Goal: Information Seeking & Learning: Check status

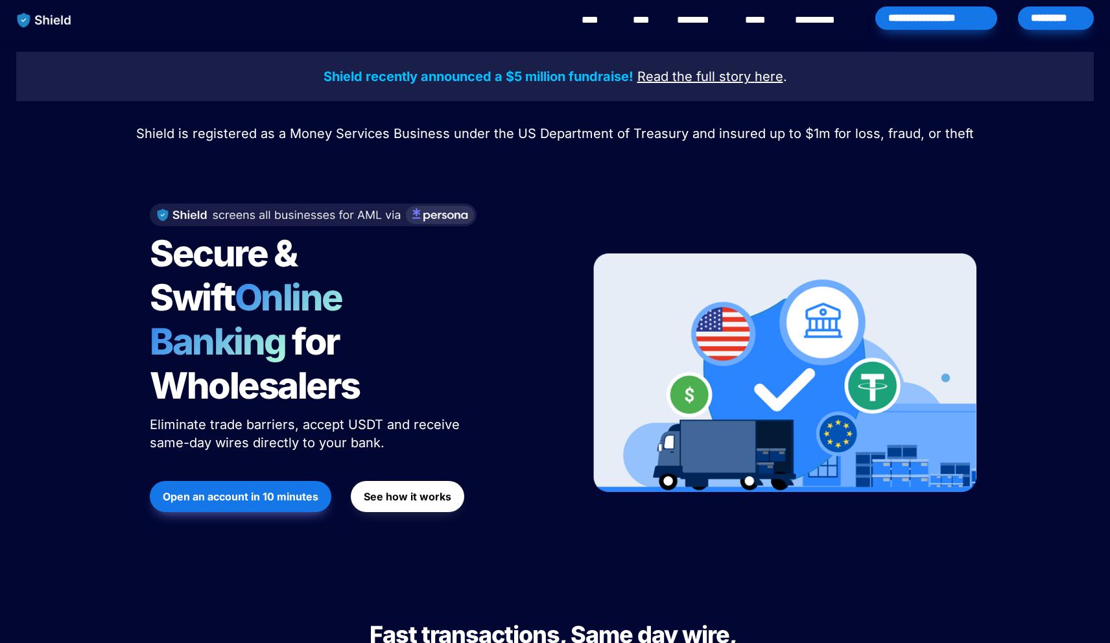
click at [1030, 25] on div "*********" at bounding box center [1056, 17] width 76 height 23
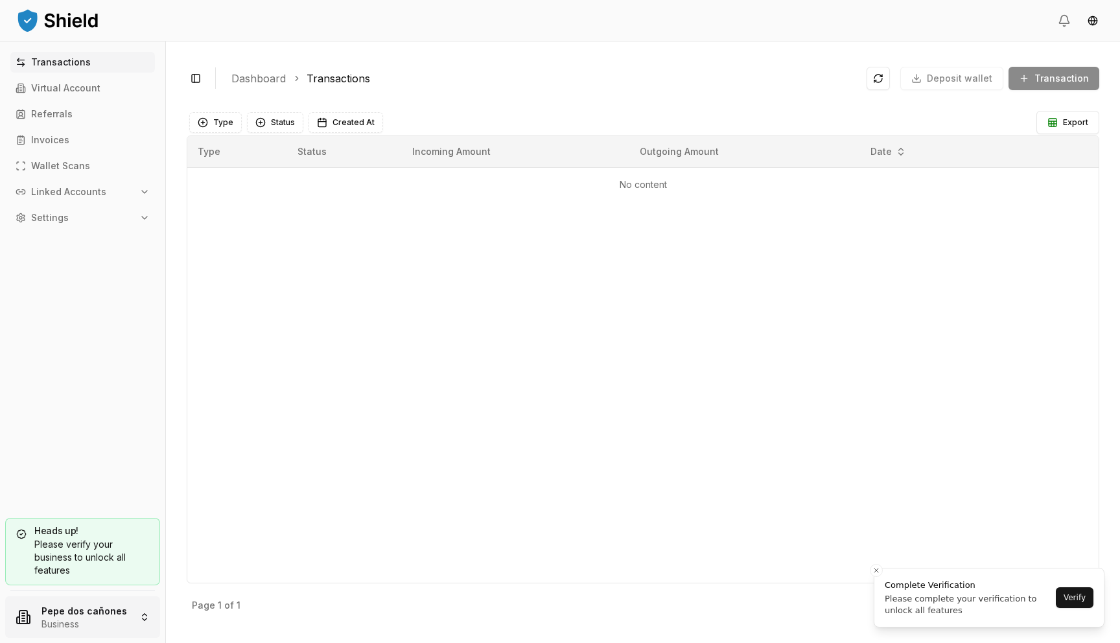
click at [114, 617] on html "Transactions Virtual Account Referrals Invoices Wallet Scans Linked Accounts Se…" at bounding box center [560, 321] width 1120 height 643
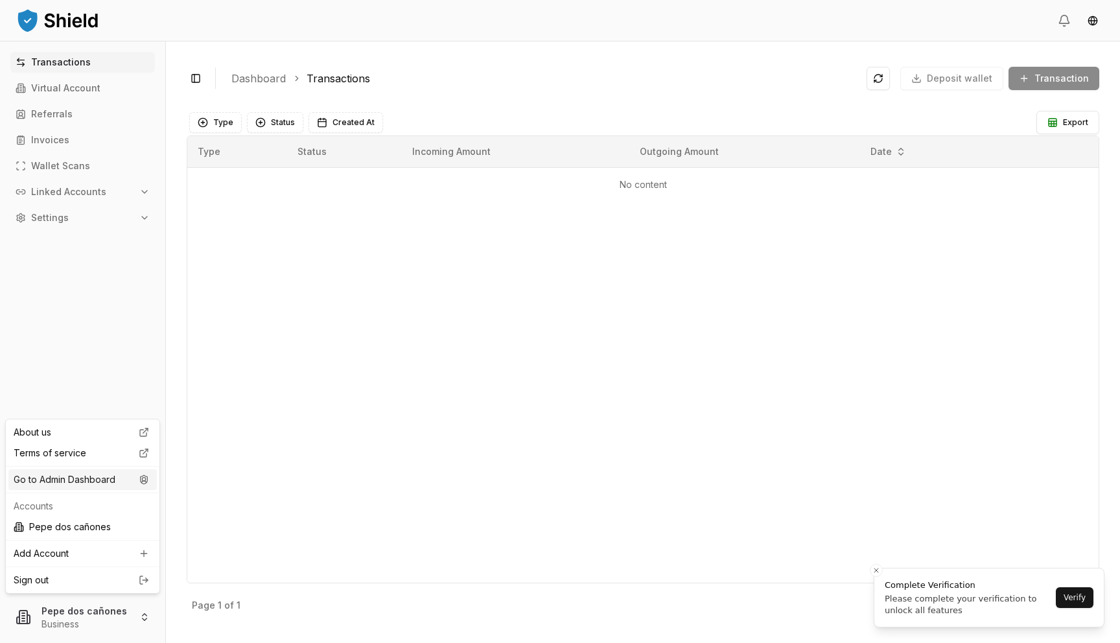
click at [129, 485] on div "Go to Admin Dashboard" at bounding box center [82, 479] width 148 height 21
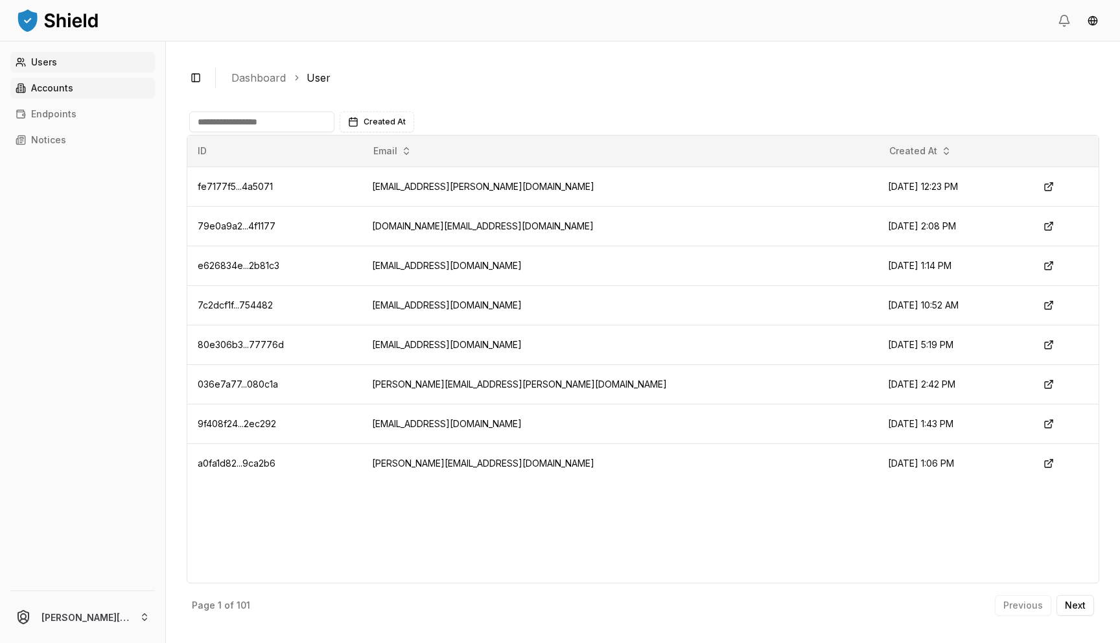
click at [86, 91] on link "Accounts" at bounding box center [82, 88] width 145 height 21
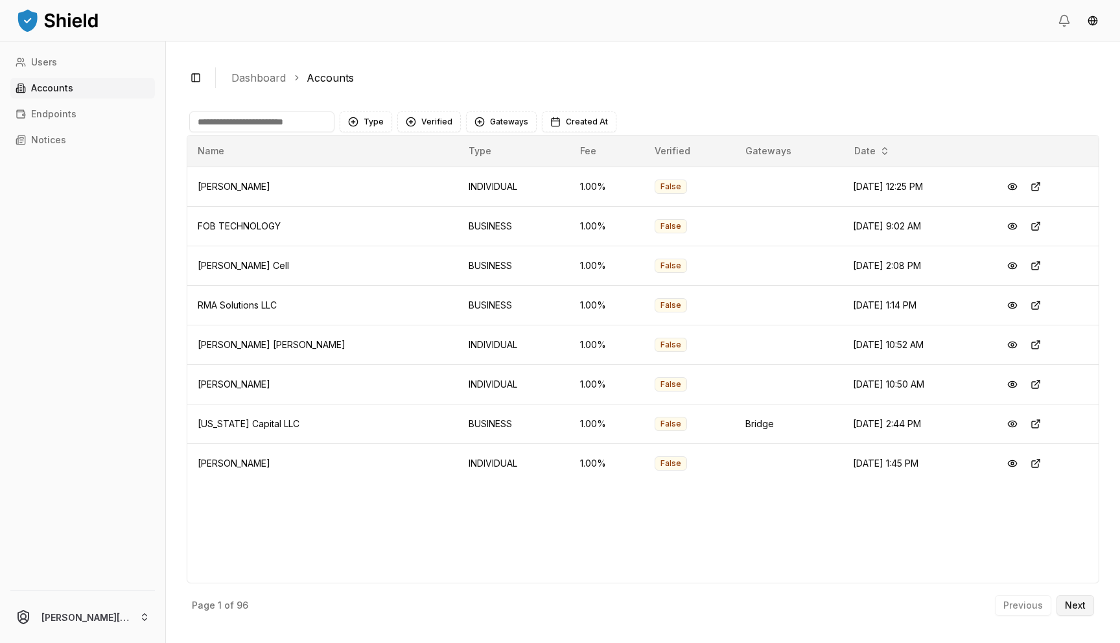
click at [1081, 602] on p "Next" at bounding box center [1075, 605] width 21 height 9
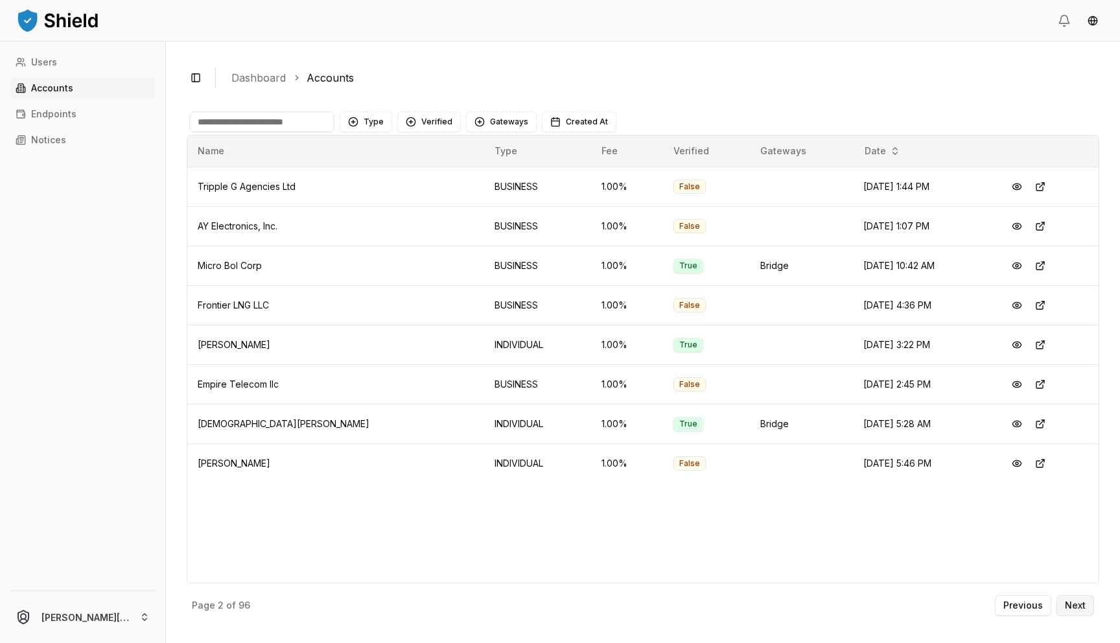
click at [1081, 602] on p "Next" at bounding box center [1075, 605] width 21 height 9
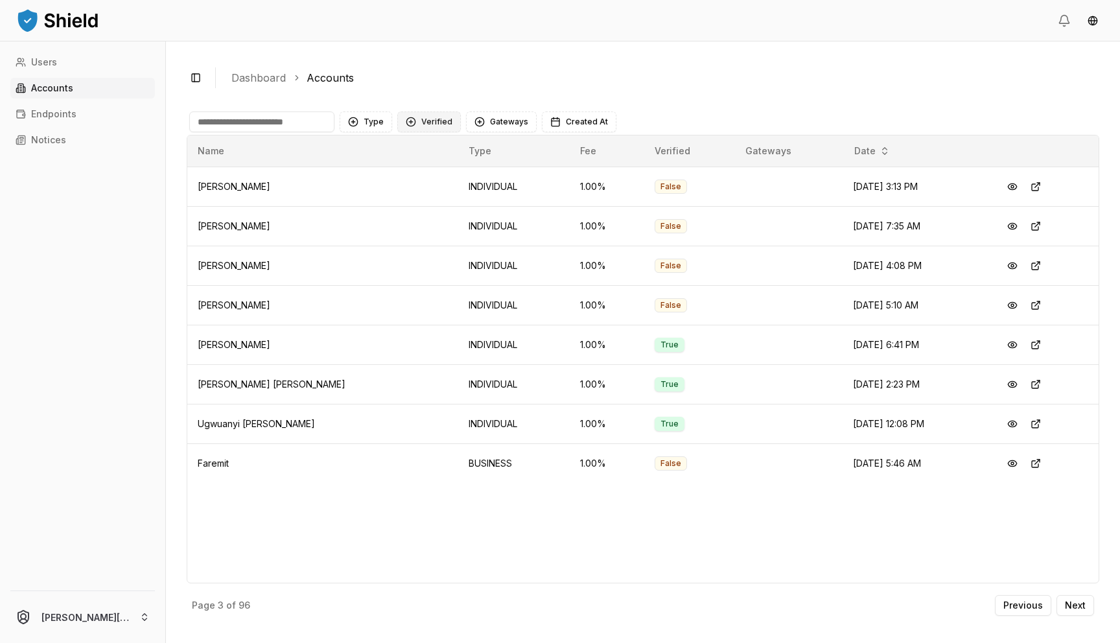
click at [443, 123] on button "Verified" at bounding box center [429, 122] width 64 height 21
click at [430, 176] on span "VERIFIED" at bounding box center [439, 175] width 38 height 13
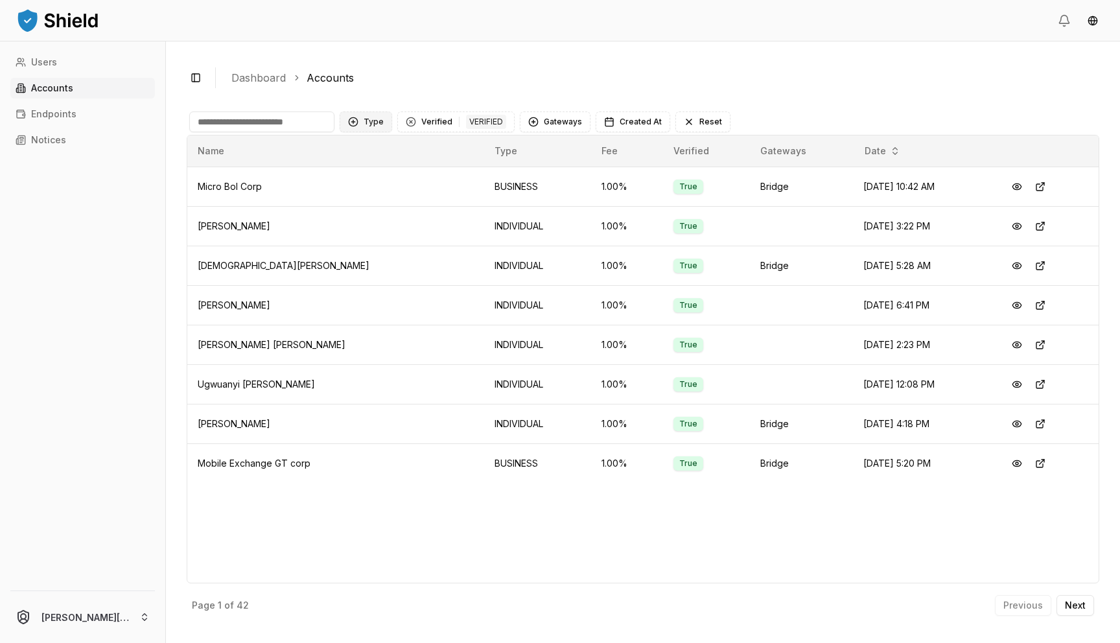
click at [363, 114] on button "Type" at bounding box center [366, 122] width 53 height 21
click at [385, 197] on span "BUSINESS" at bounding box center [385, 195] width 43 height 13
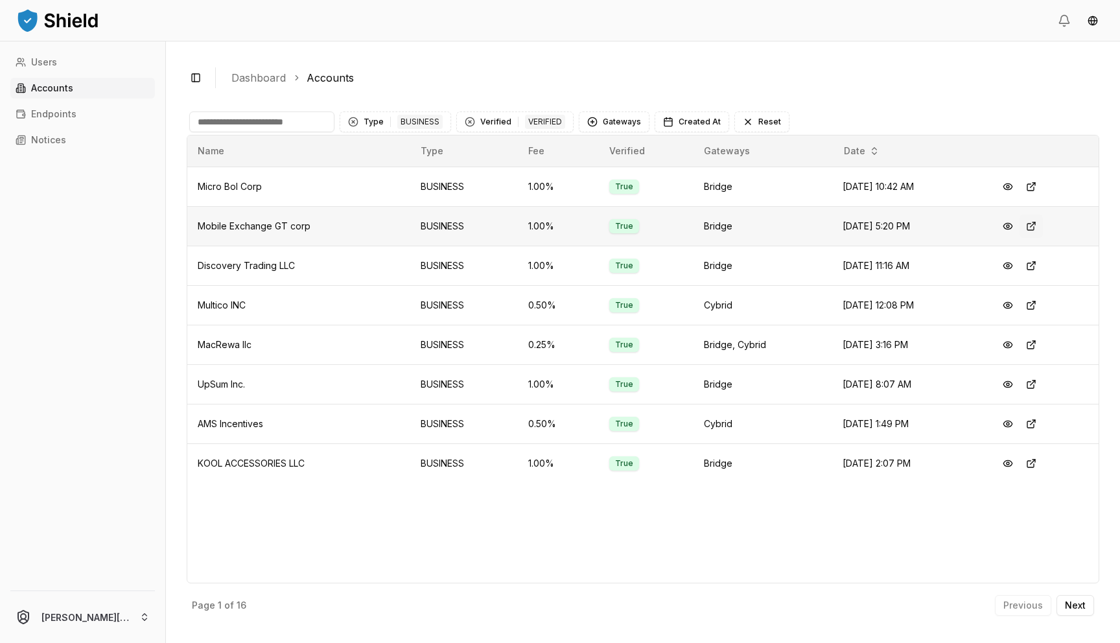
click at [1036, 226] on button at bounding box center [1031, 226] width 23 height 23
click at [1038, 183] on button at bounding box center [1031, 186] width 23 height 23
click at [1035, 346] on button at bounding box center [1031, 344] width 23 height 23
click at [1035, 425] on button at bounding box center [1031, 423] width 23 height 23
click at [1035, 462] on button at bounding box center [1031, 463] width 23 height 23
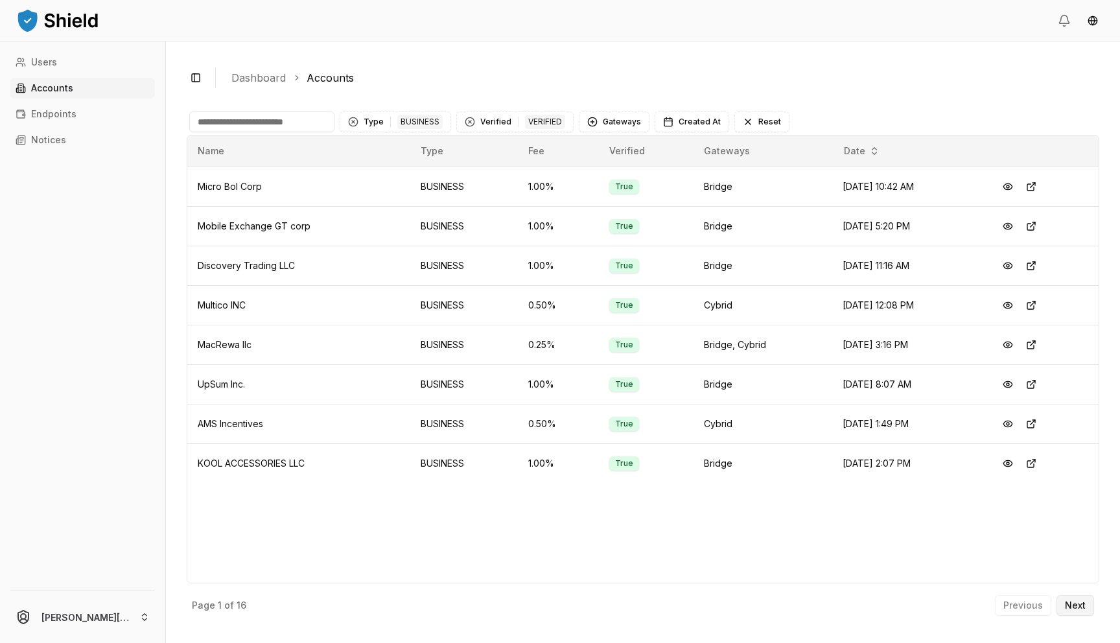
click at [1074, 595] on button "Next" at bounding box center [1076, 605] width 38 height 21
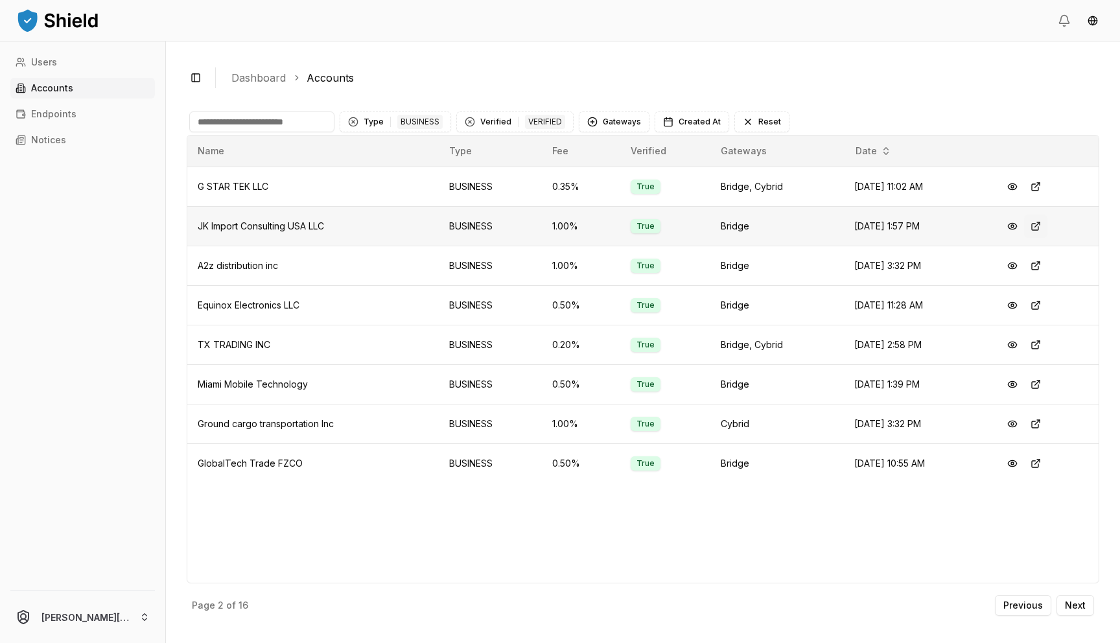
click at [1047, 221] on button at bounding box center [1035, 226] width 23 height 23
click at [1030, 610] on p "Previous" at bounding box center [1024, 605] width 40 height 9
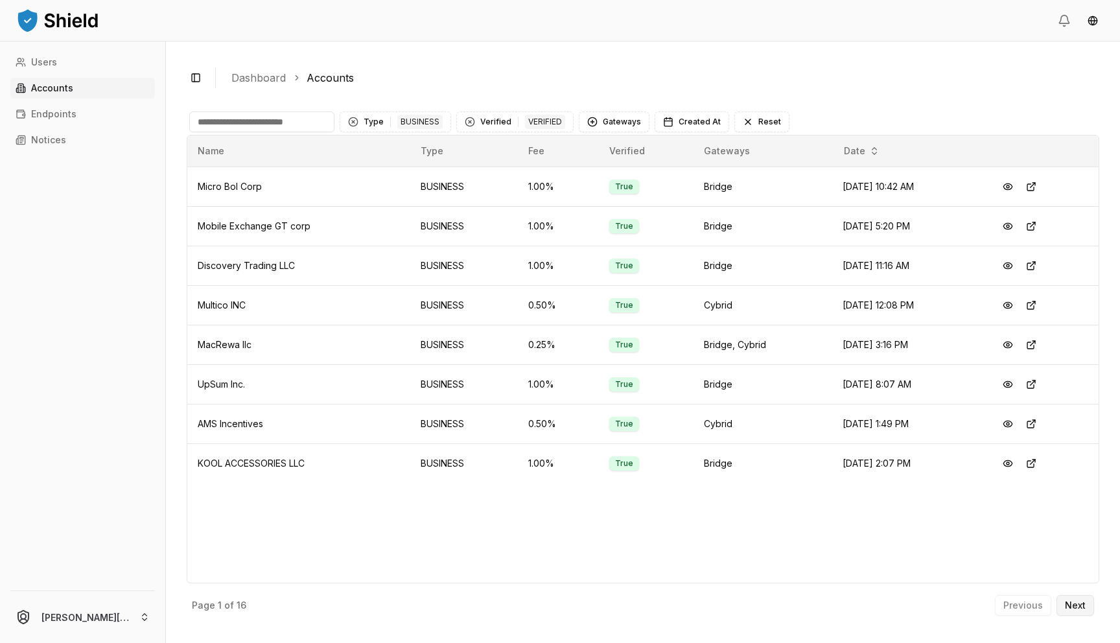
click at [1076, 601] on p "Next" at bounding box center [1075, 605] width 21 height 9
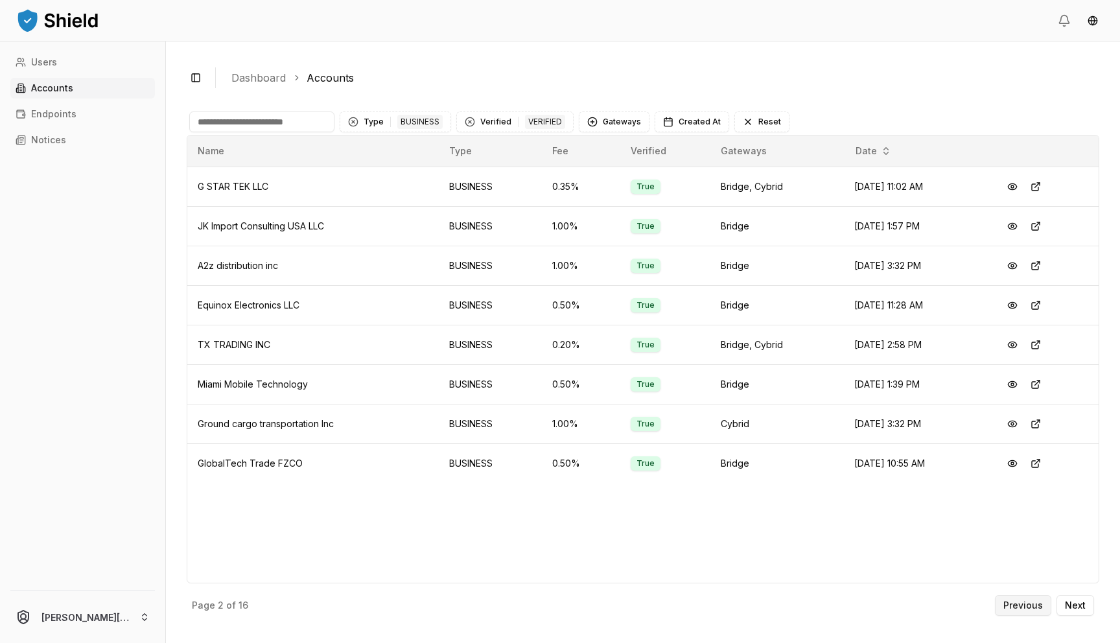
click at [1028, 609] on p "Previous" at bounding box center [1024, 605] width 40 height 9
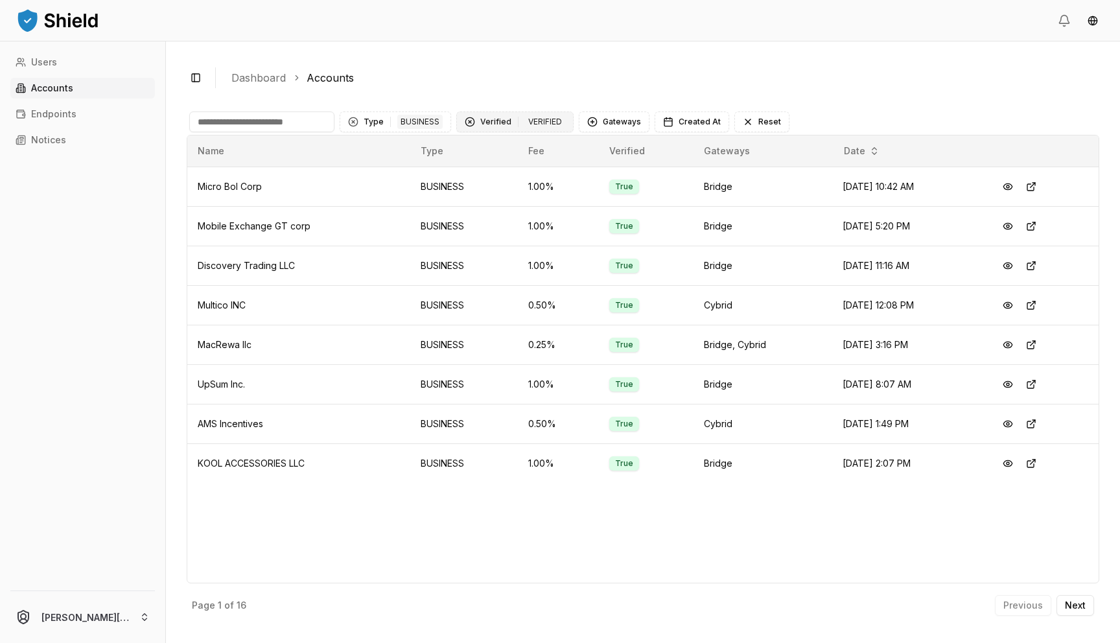
click at [468, 121] on div "Clear Verified filter" at bounding box center [470, 122] width 10 height 10
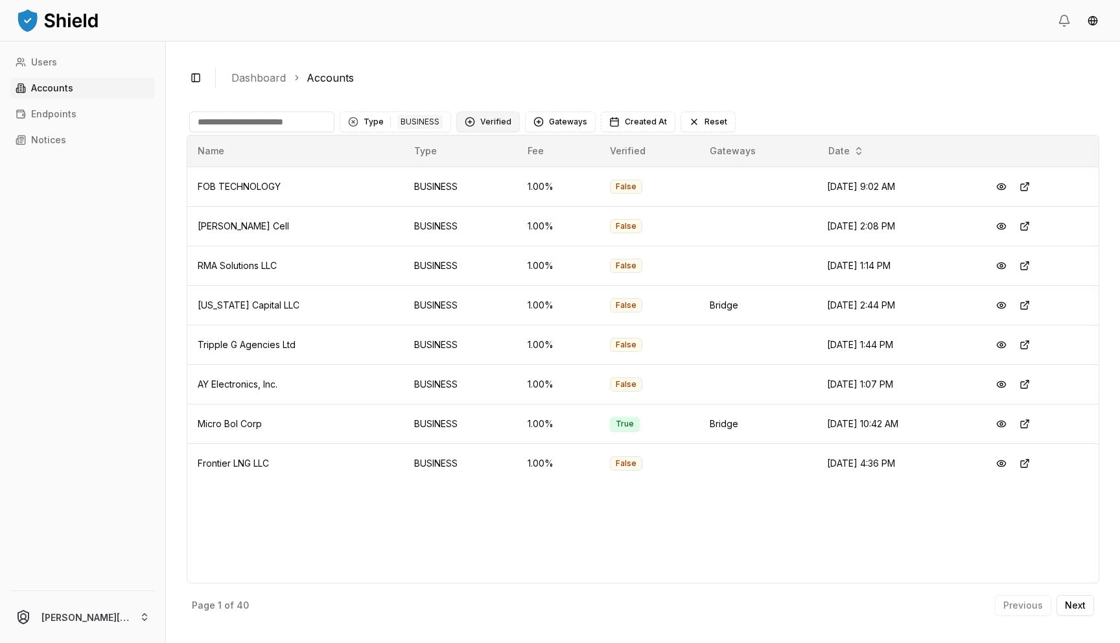
click at [467, 121] on button "Verified" at bounding box center [488, 122] width 64 height 21
click at [483, 178] on span "VERIFIED" at bounding box center [497, 175] width 38 height 13
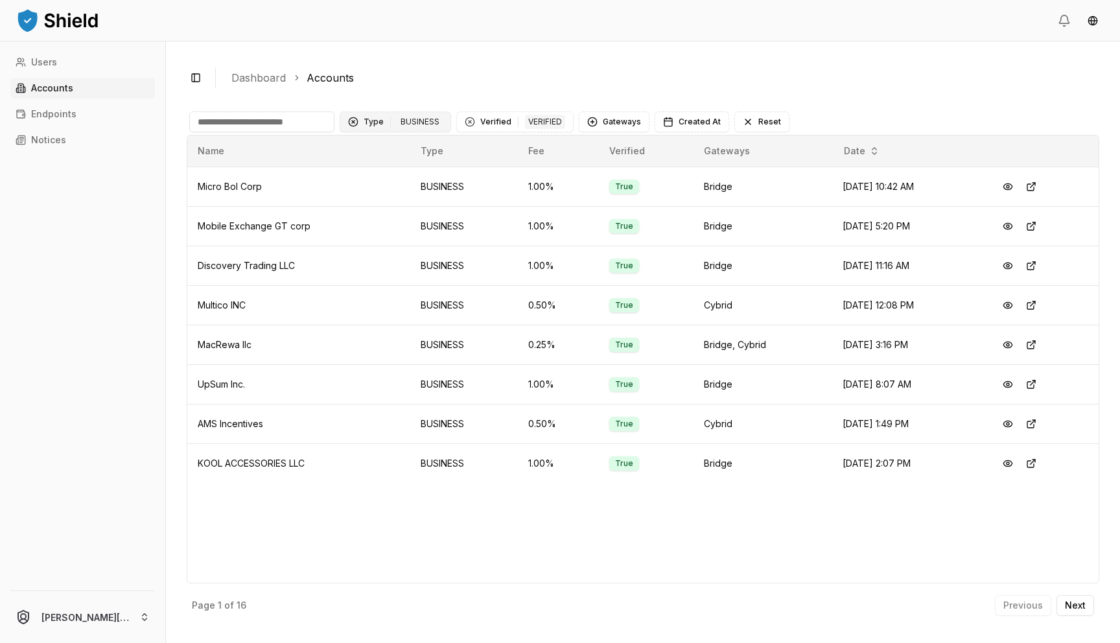
click at [350, 123] on div "Clear Type filter" at bounding box center [353, 122] width 10 height 10
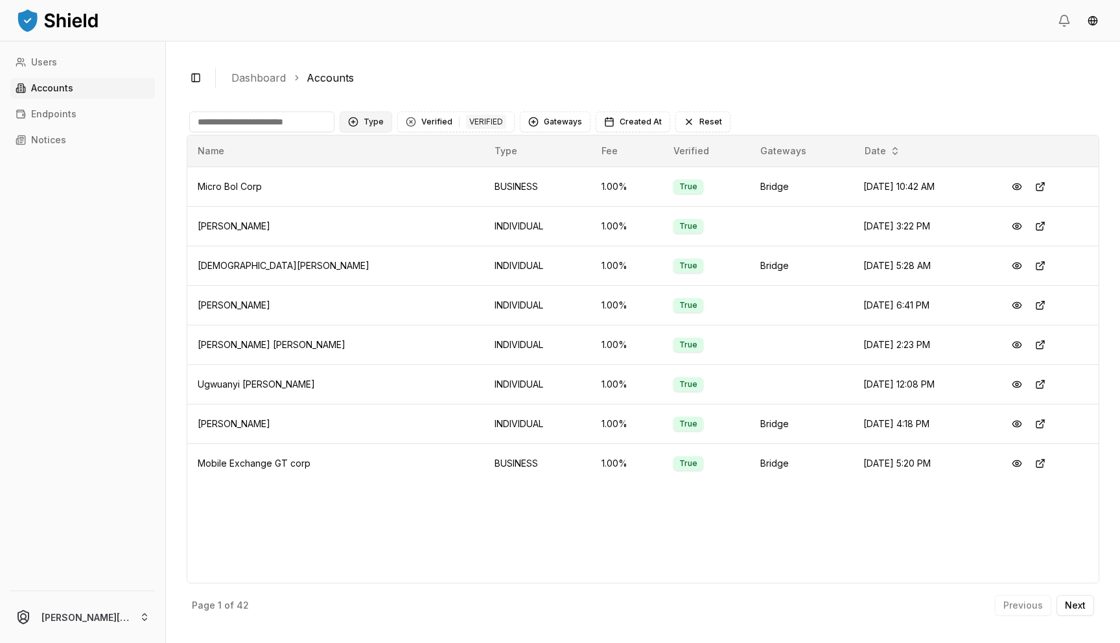
click at [371, 122] on button "Type" at bounding box center [366, 122] width 53 height 21
click at [377, 174] on span "INDIVIDUAL" at bounding box center [388, 175] width 49 height 13
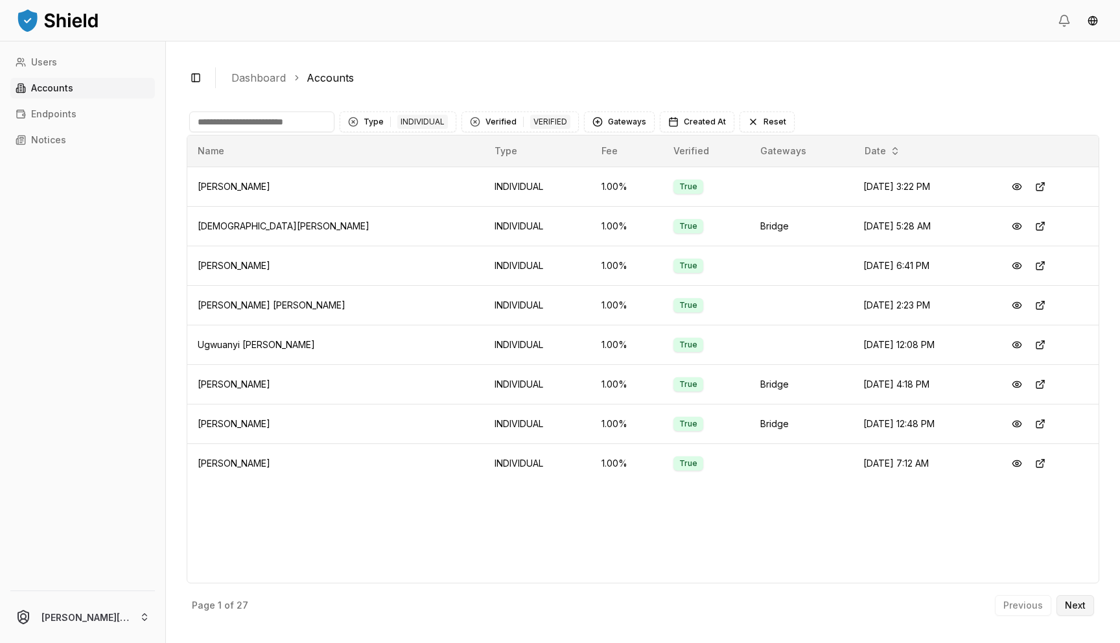
click at [1082, 599] on button "Next" at bounding box center [1076, 605] width 38 height 21
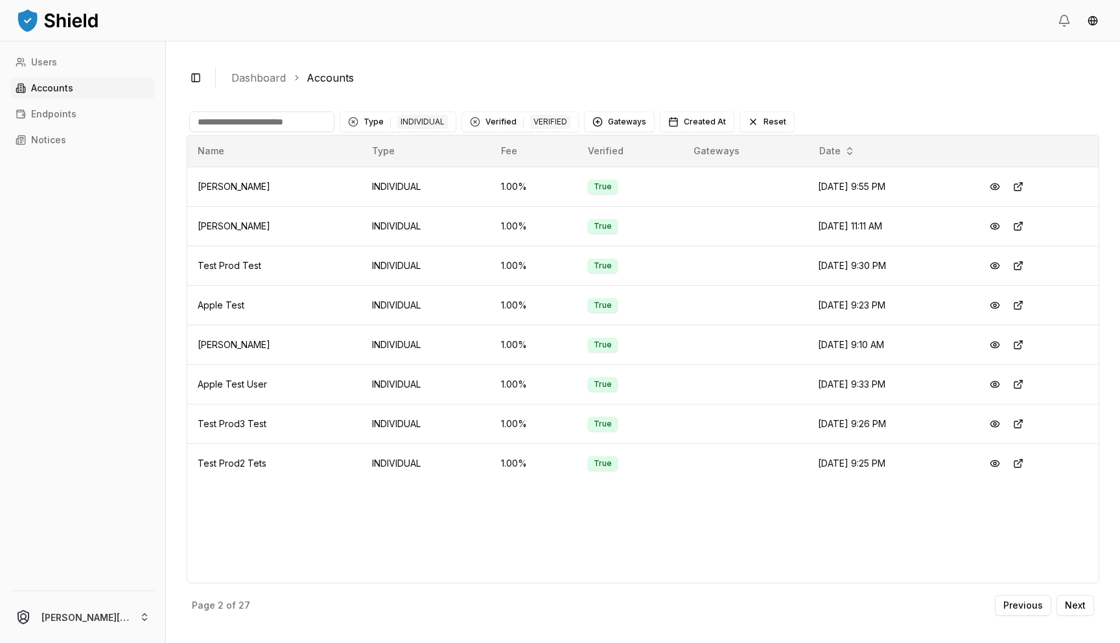
click at [1027, 591] on div "Page 2 of 27 Previous Next" at bounding box center [643, 602] width 913 height 39
click at [1025, 599] on button "Previous" at bounding box center [1023, 605] width 56 height 21
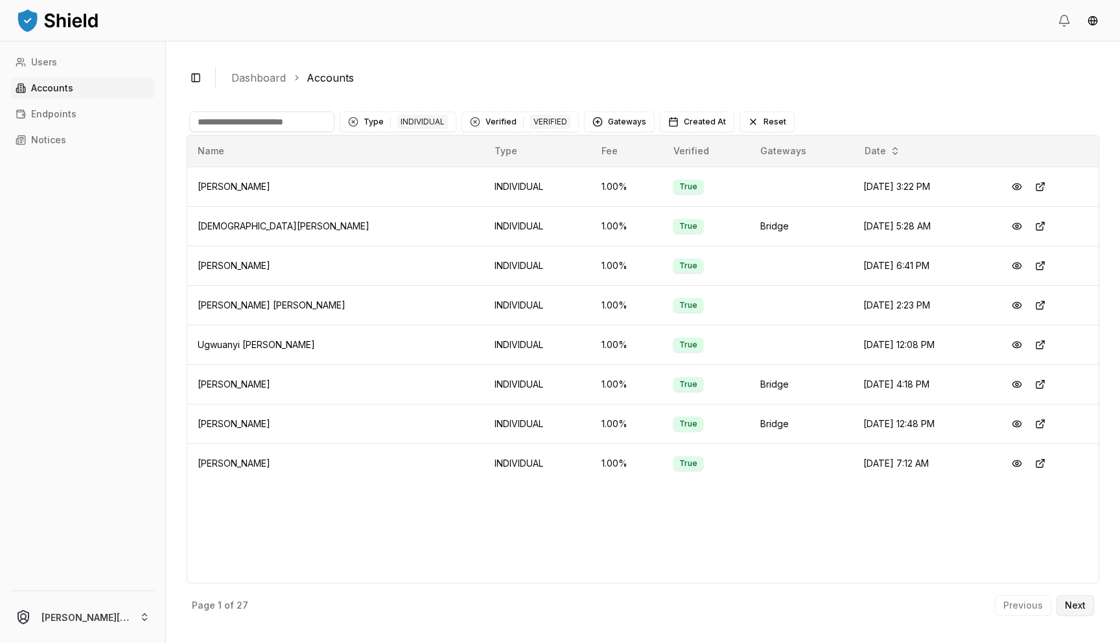
click at [1089, 599] on button "Next" at bounding box center [1076, 605] width 38 height 21
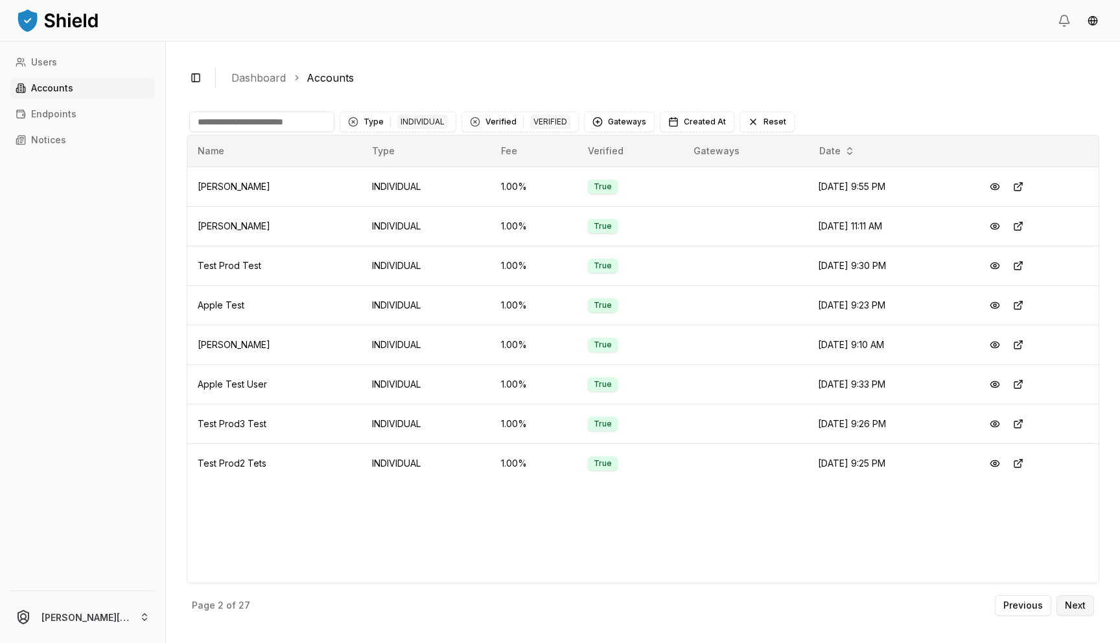
click at [1089, 599] on button "Next" at bounding box center [1076, 605] width 38 height 21
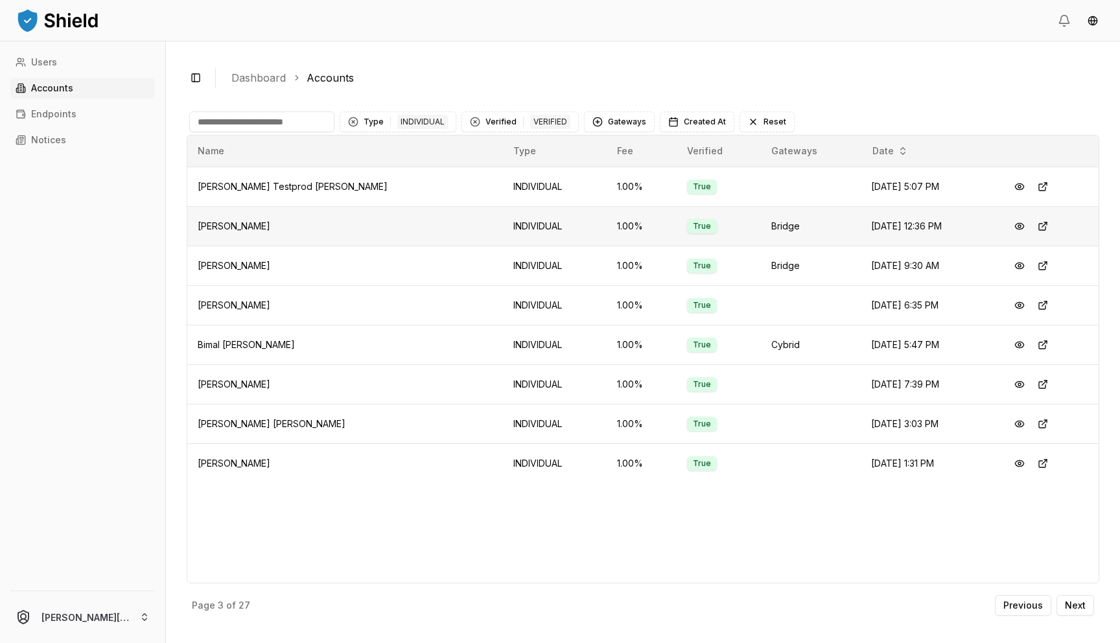
click at [240, 230] on span "Rachel Basterrechea" at bounding box center [234, 225] width 73 height 11
copy span "Rachel Basterrechea"
click at [1037, 607] on p "Previous" at bounding box center [1024, 605] width 40 height 9
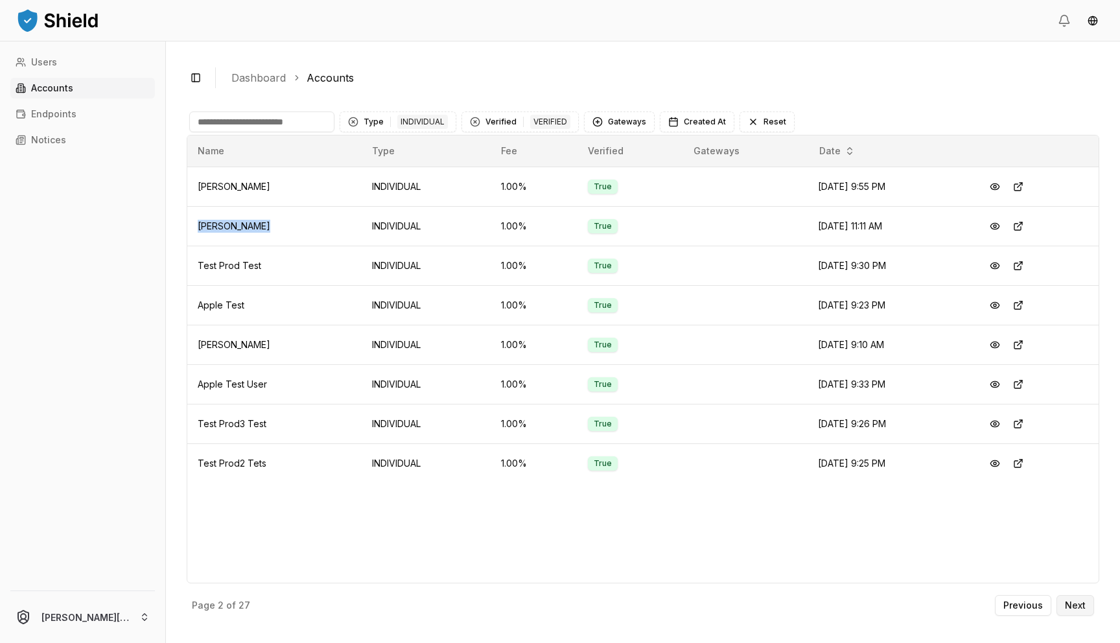
click at [1067, 602] on p "Next" at bounding box center [1075, 605] width 21 height 9
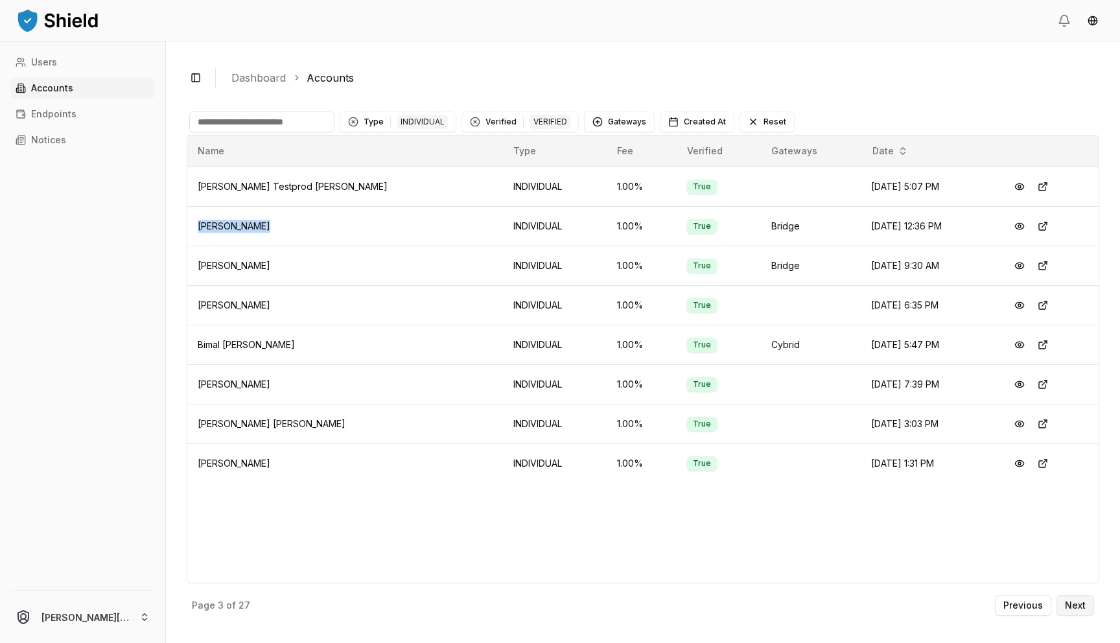
click at [1075, 601] on p "Next" at bounding box center [1075, 605] width 21 height 9
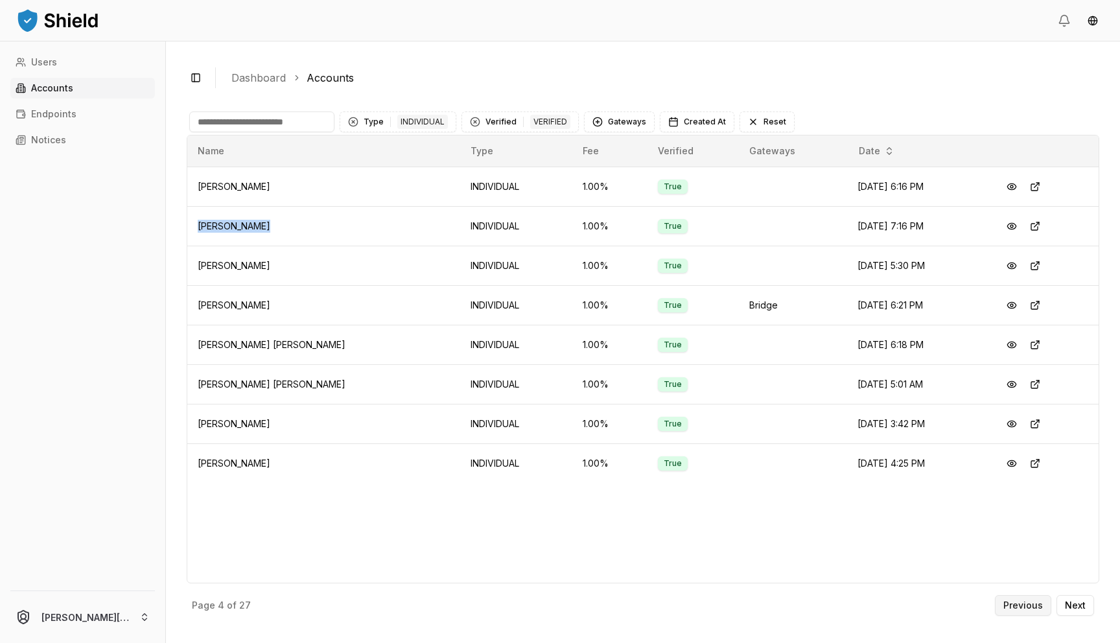
click at [1026, 599] on button "Previous" at bounding box center [1023, 605] width 56 height 21
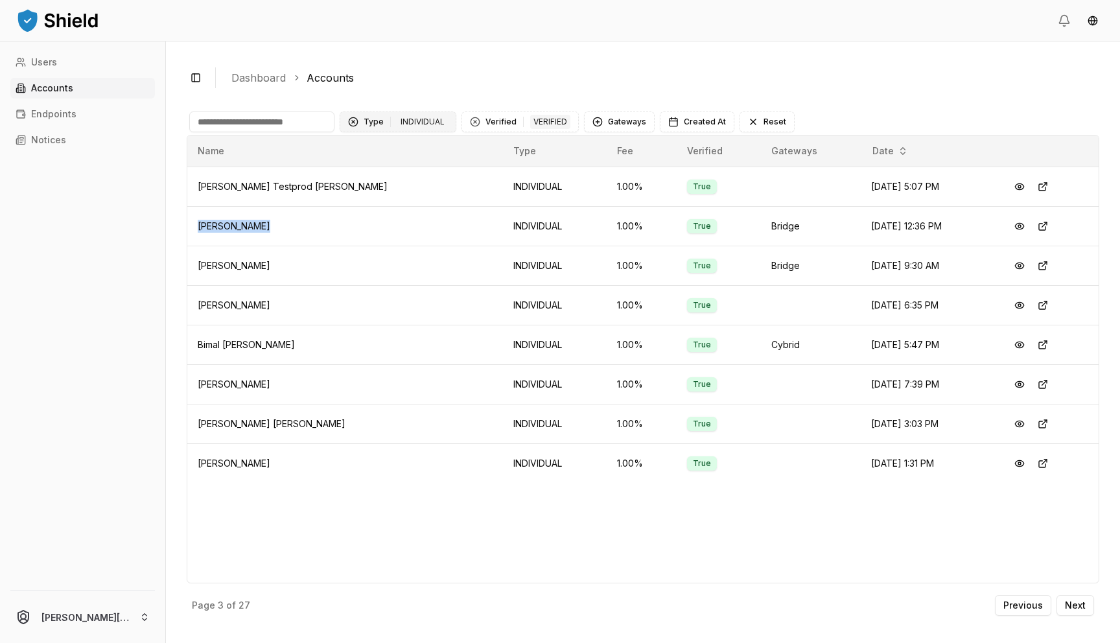
click at [353, 124] on div "Clear Type filter" at bounding box center [353, 122] width 10 height 10
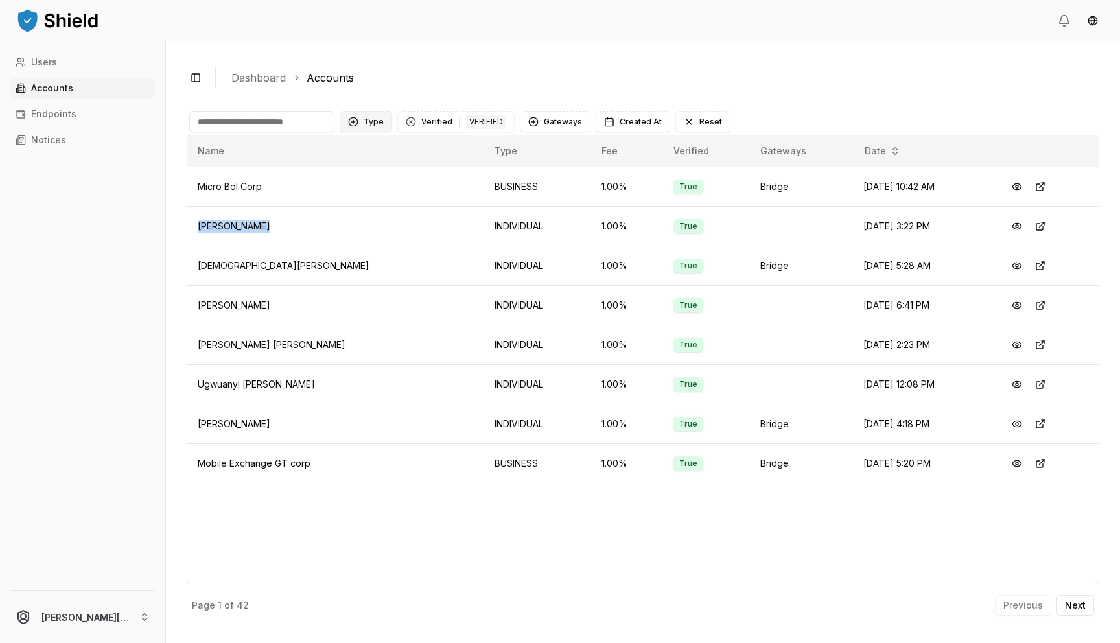
click at [375, 127] on button "Type" at bounding box center [366, 122] width 53 height 21
click at [377, 194] on span "BUSINESS" at bounding box center [385, 195] width 43 height 13
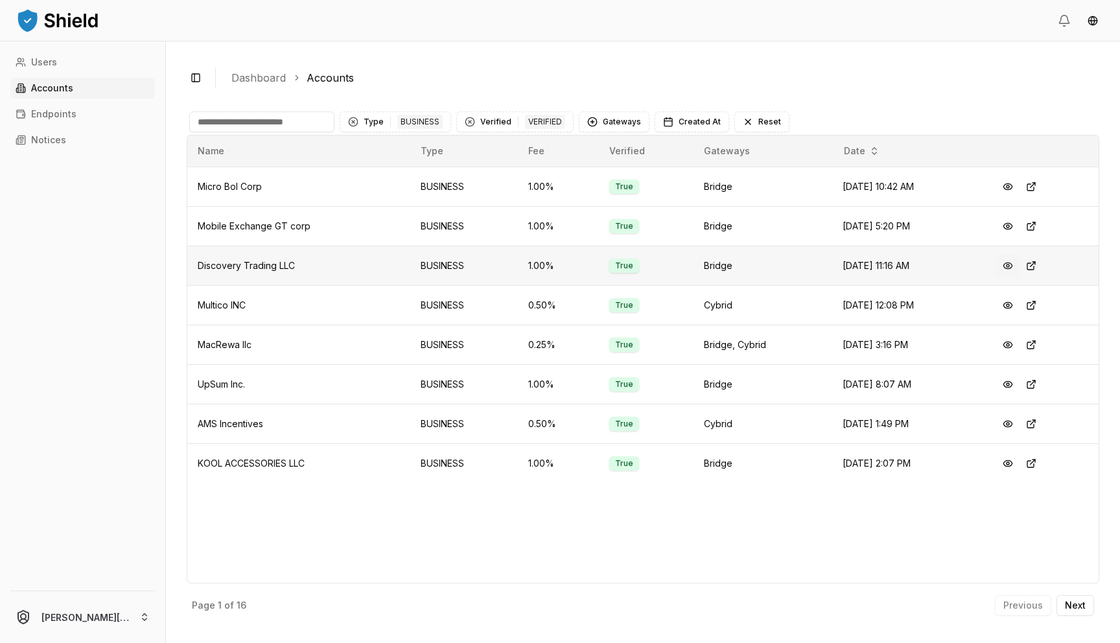
click at [1017, 265] on button at bounding box center [1007, 265] width 23 height 23
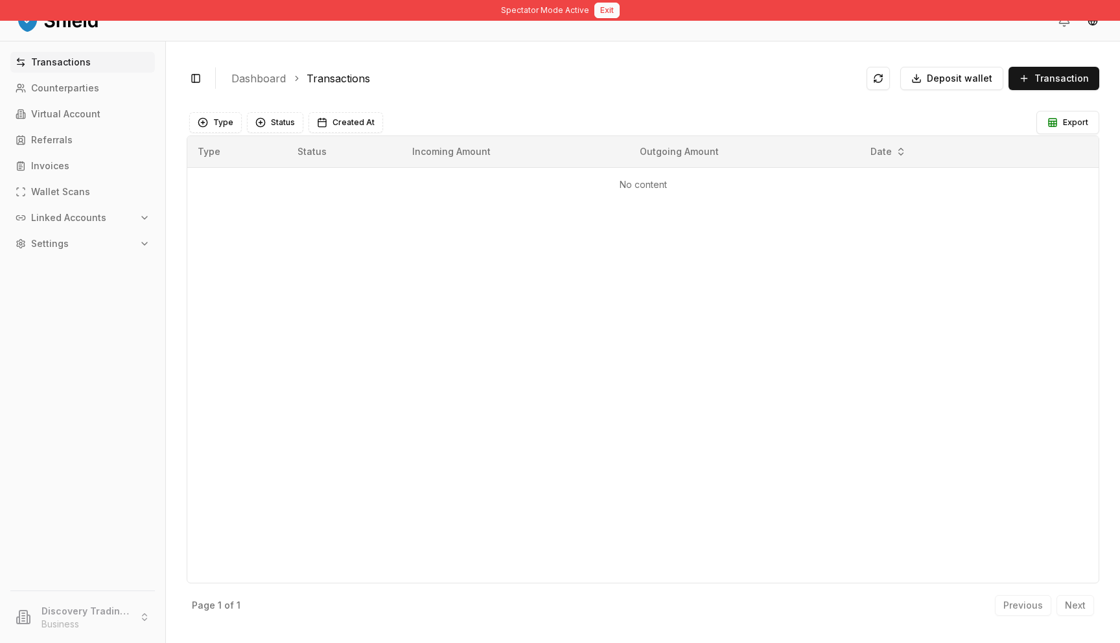
click at [611, 5] on button "Exit" at bounding box center [607, 11] width 25 height 16
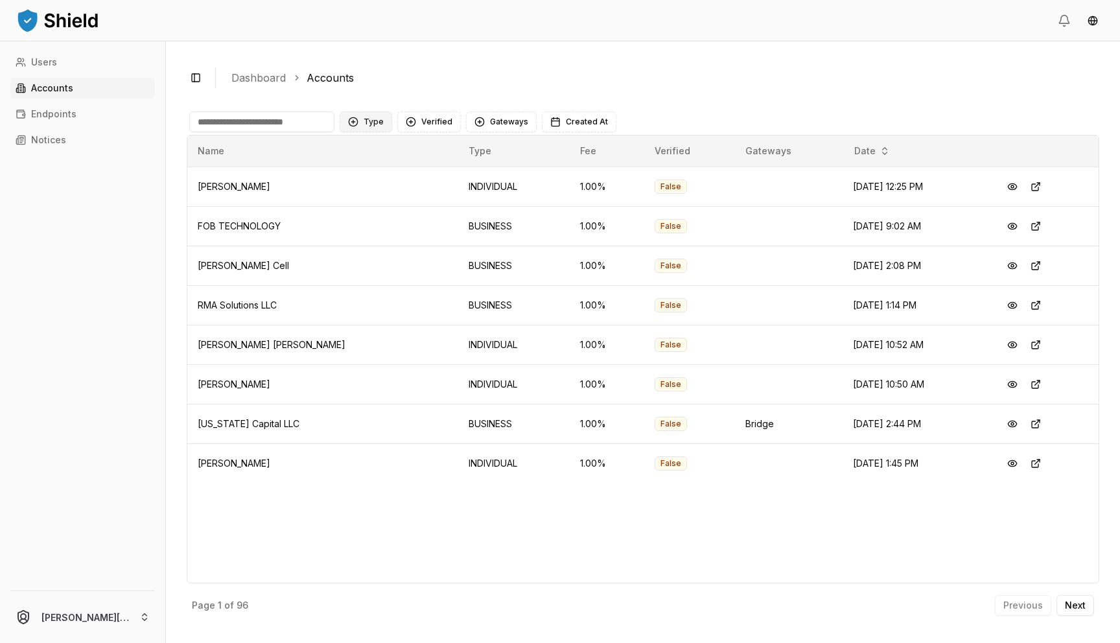
click at [372, 121] on button "Type" at bounding box center [366, 122] width 53 height 21
click at [367, 199] on span "BUSINESS" at bounding box center [385, 195] width 43 height 13
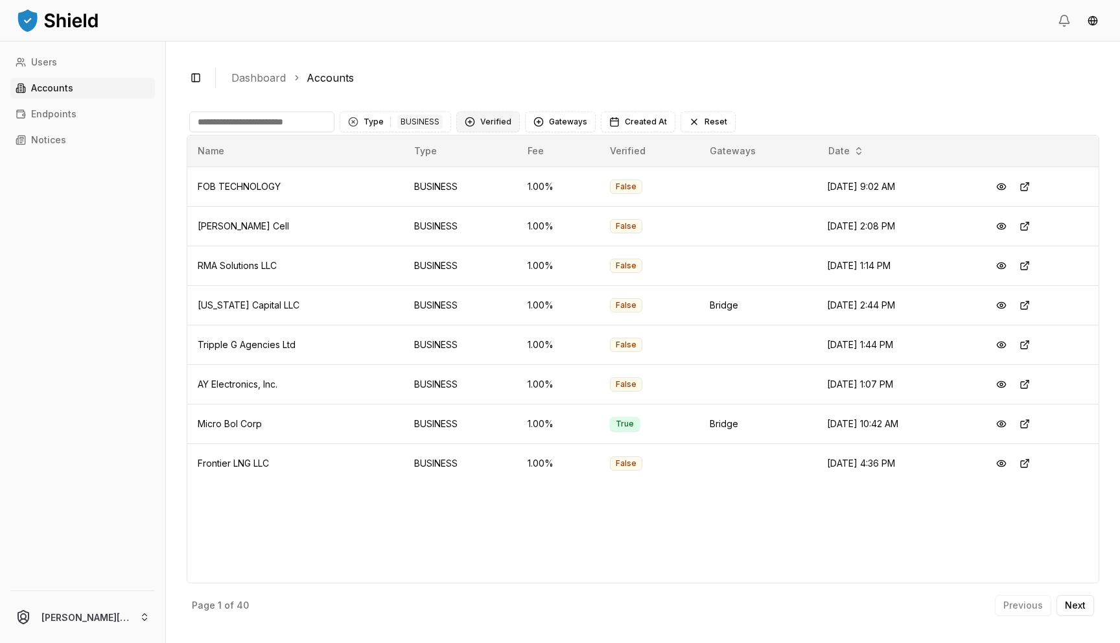
click at [482, 115] on button "Verified" at bounding box center [488, 122] width 64 height 21
click at [462, 196] on div "NOT VERIFIED" at bounding box center [519, 195] width 123 height 21
click at [480, 121] on button "Verified 1 NOT VERIFIED" at bounding box center [524, 122] width 137 height 21
click at [470, 173] on div "Suggestions" at bounding box center [468, 175] width 10 height 10
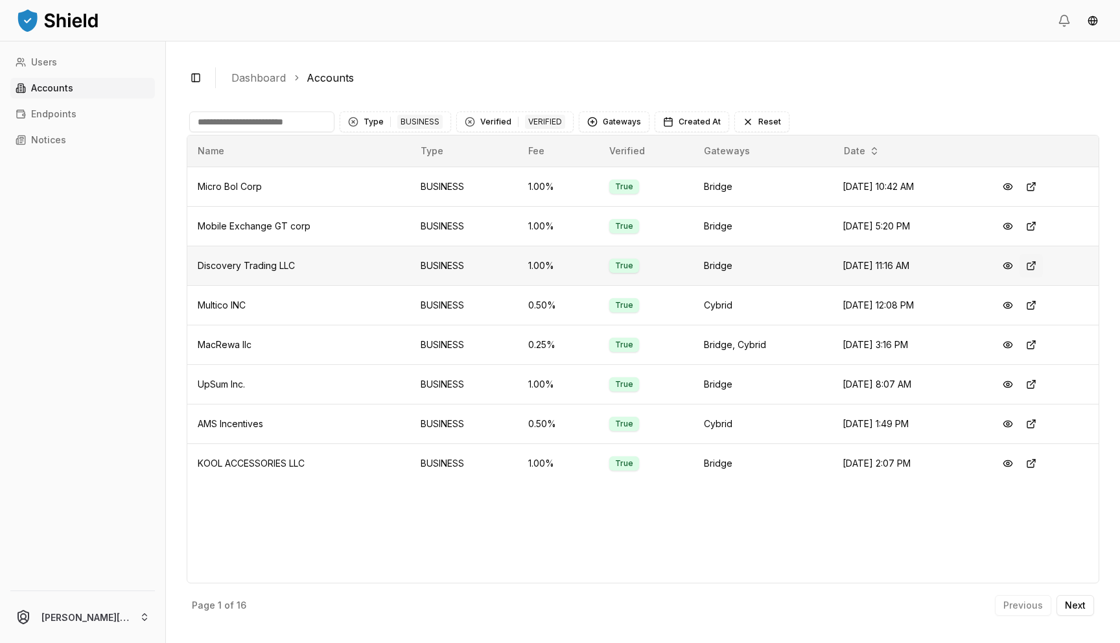
click at [1035, 265] on button at bounding box center [1031, 265] width 23 height 23
click at [1035, 307] on button at bounding box center [1031, 305] width 23 height 23
click at [1083, 606] on p "Next" at bounding box center [1075, 605] width 21 height 9
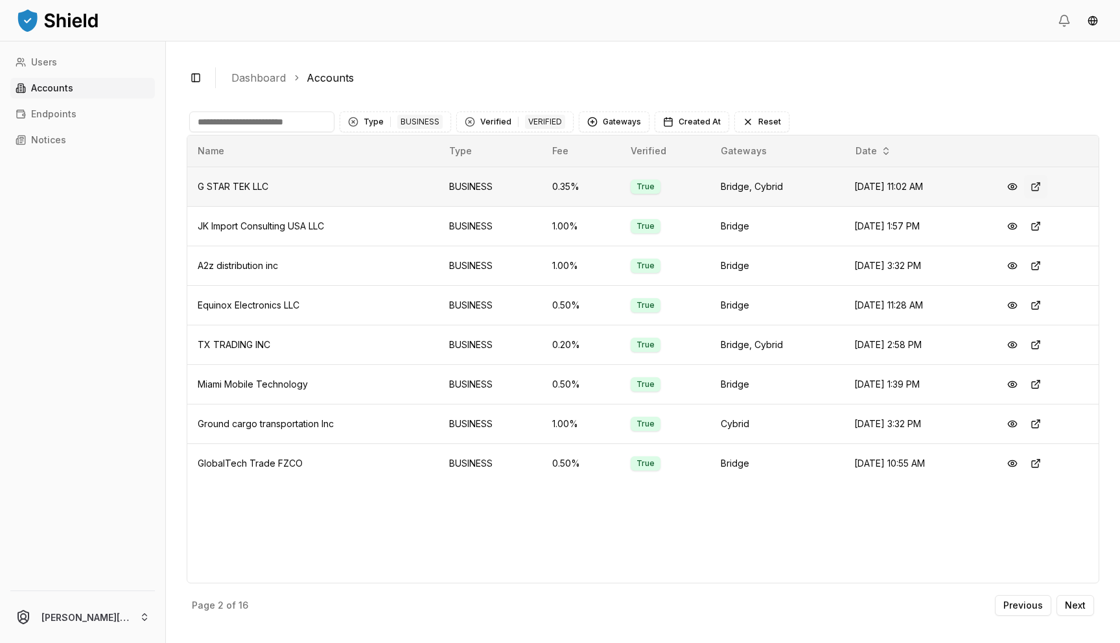
click at [1041, 184] on button at bounding box center [1035, 186] width 23 height 23
click at [491, 131] on button "Verified 1 VERIFIED" at bounding box center [514, 122] width 117 height 21
click at [479, 193] on span "NOT VERIFIED" at bounding box center [508, 195] width 61 height 13
